Goal: Find contact information: Find contact information

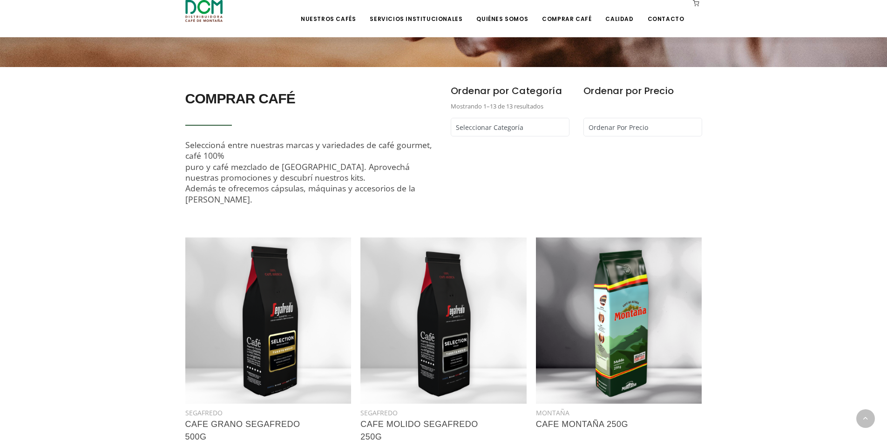
scroll to position [373, 0]
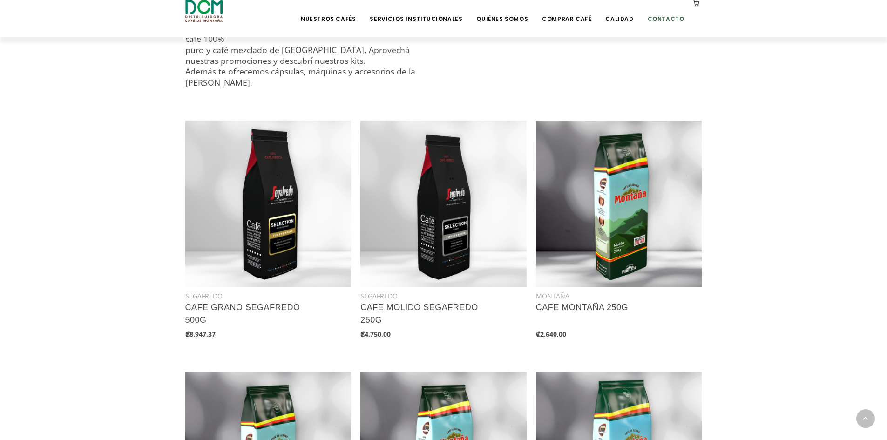
click at [659, 20] on link "Contacto" at bounding box center [666, 12] width 48 height 22
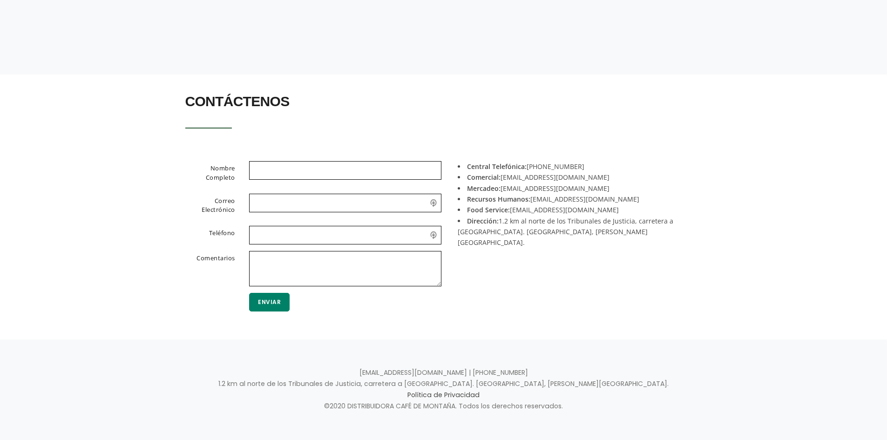
scroll to position [163, 0]
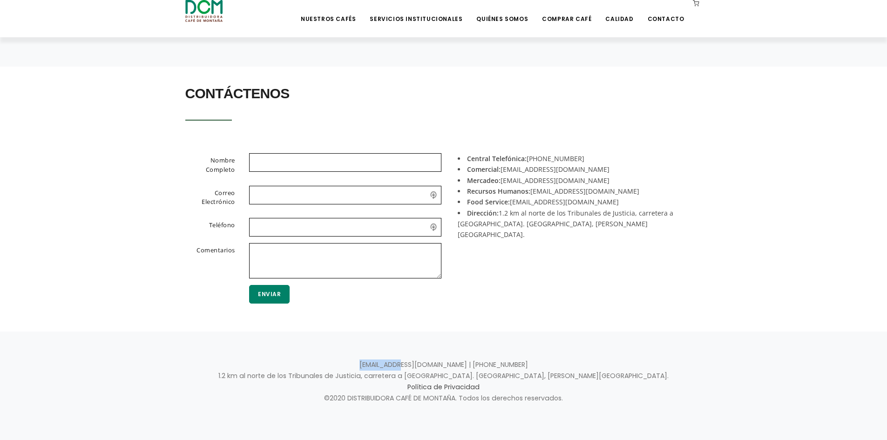
drag, startPoint x: 393, startPoint y: 365, endPoint x: 434, endPoint y: 369, distance: 42.1
click at [434, 369] on p "info@dcm.cr | +506 2442-0000 1.2 km al norte de los Tribunales de Justicia, car…" at bounding box center [443, 381] width 517 height 45
copy p "info@dcm.cr"
drag, startPoint x: 601, startPoint y: 190, endPoint x: 531, endPoint y: 189, distance: 69.9
click at [531, 189] on li "Recursos Humanos: reclutamiento@dcm.cr" at bounding box center [576, 191] width 237 height 11
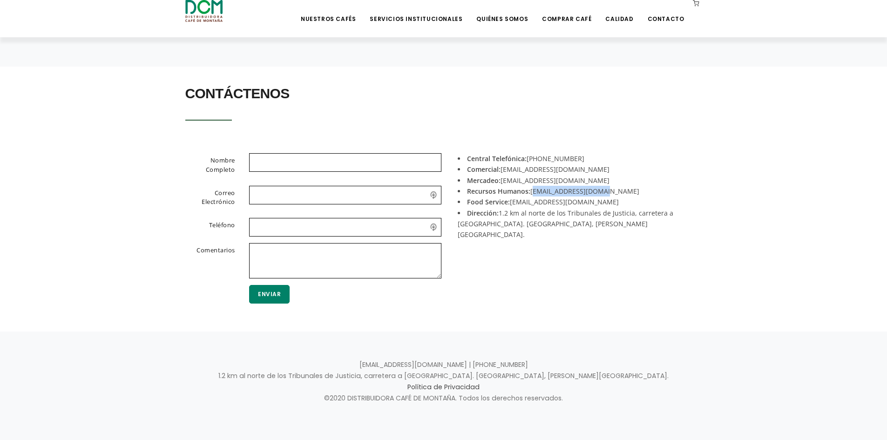
copy li "reclutamiento@dcm.cr"
click at [615, 247] on div "Central Telefónica: +506 2442-0000 Comercial: acomercial@dcm.cr Mercadeo: merca…" at bounding box center [576, 233] width 265 height 160
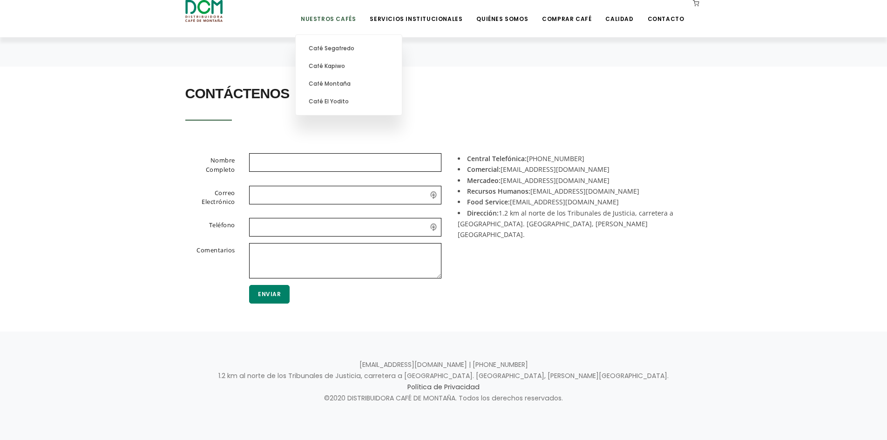
click at [339, 19] on link "Nuestros Cafés" at bounding box center [328, 12] width 66 height 22
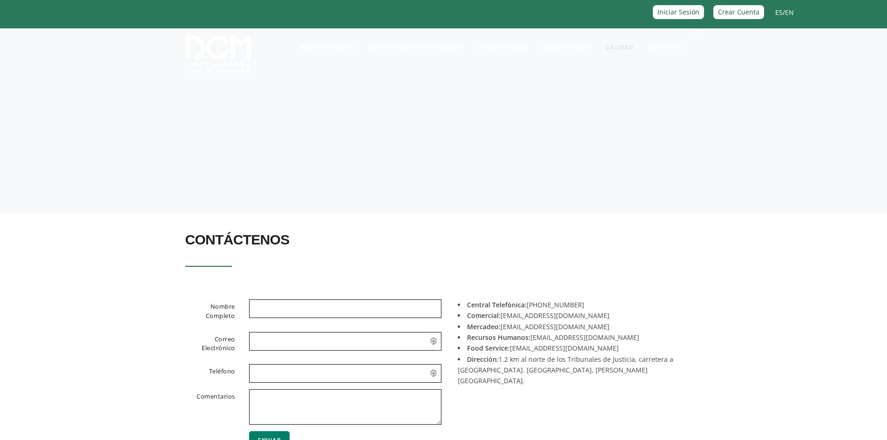
scroll to position [0, 0]
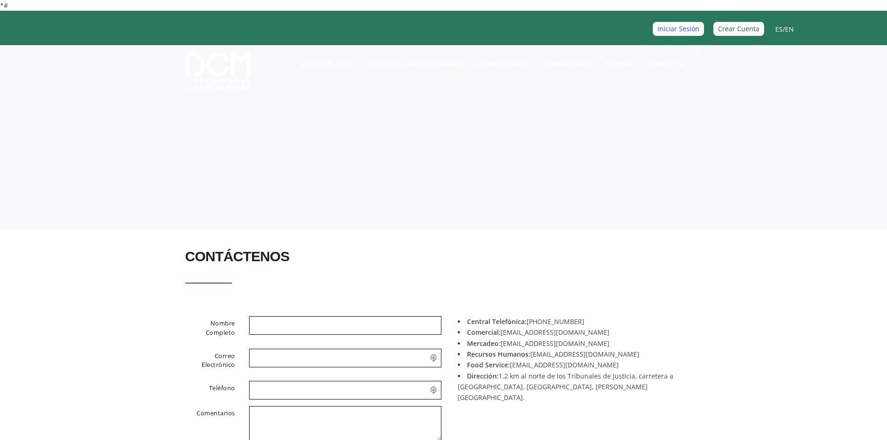
click at [686, 32] on link "Iniciar Sesión" at bounding box center [678, 29] width 51 height 14
